Goal: Navigation & Orientation: Find specific page/section

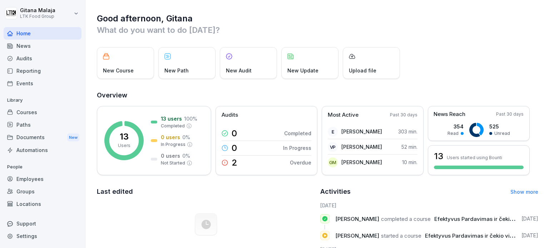
click at [12, 40] on div "News" at bounding box center [43, 46] width 78 height 13
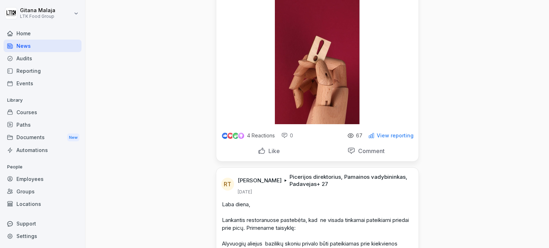
scroll to position [71, 0]
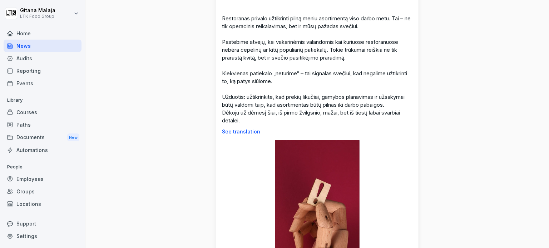
click at [18, 34] on div "Home" at bounding box center [43, 33] width 78 height 13
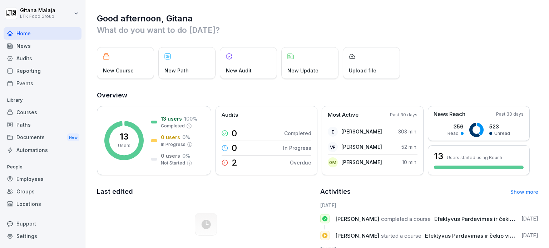
click at [137, 69] on div "New Course" at bounding box center [125, 63] width 57 height 32
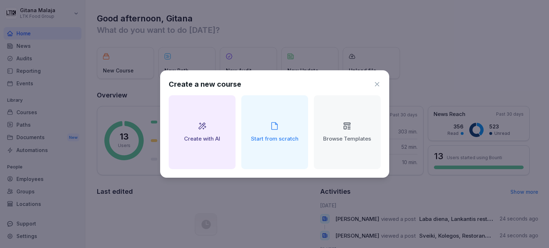
click at [379, 83] on icon at bounding box center [377, 84] width 4 height 4
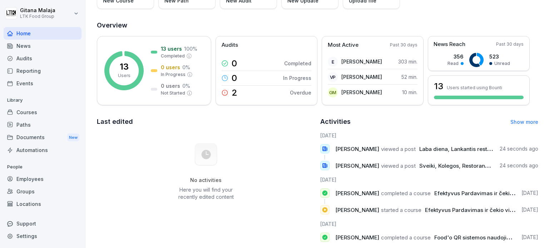
scroll to position [71, 0]
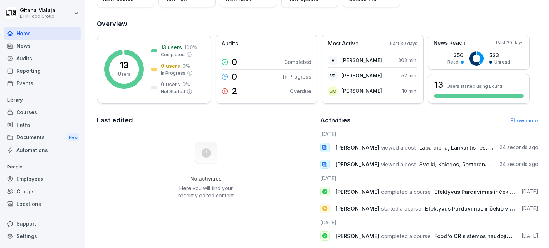
click at [54, 47] on div "News" at bounding box center [43, 46] width 78 height 13
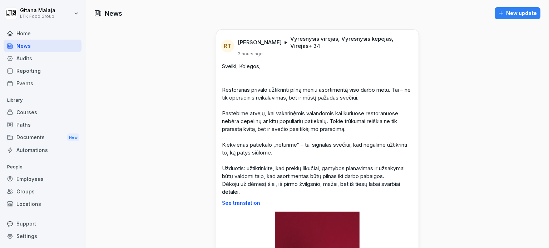
click at [25, 33] on div "Home" at bounding box center [43, 33] width 78 height 13
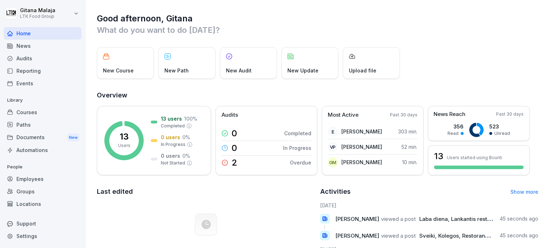
click at [314, 67] on p "New Update" at bounding box center [302, 71] width 31 height 8
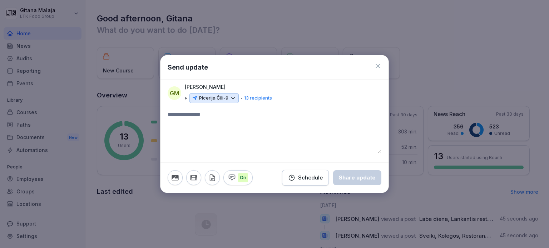
drag, startPoint x: 378, startPoint y: 65, endPoint x: 349, endPoint y: 67, distance: 29.0
click at [378, 65] on icon at bounding box center [377, 66] width 7 height 7
